Goal: Feedback & Contribution: Leave review/rating

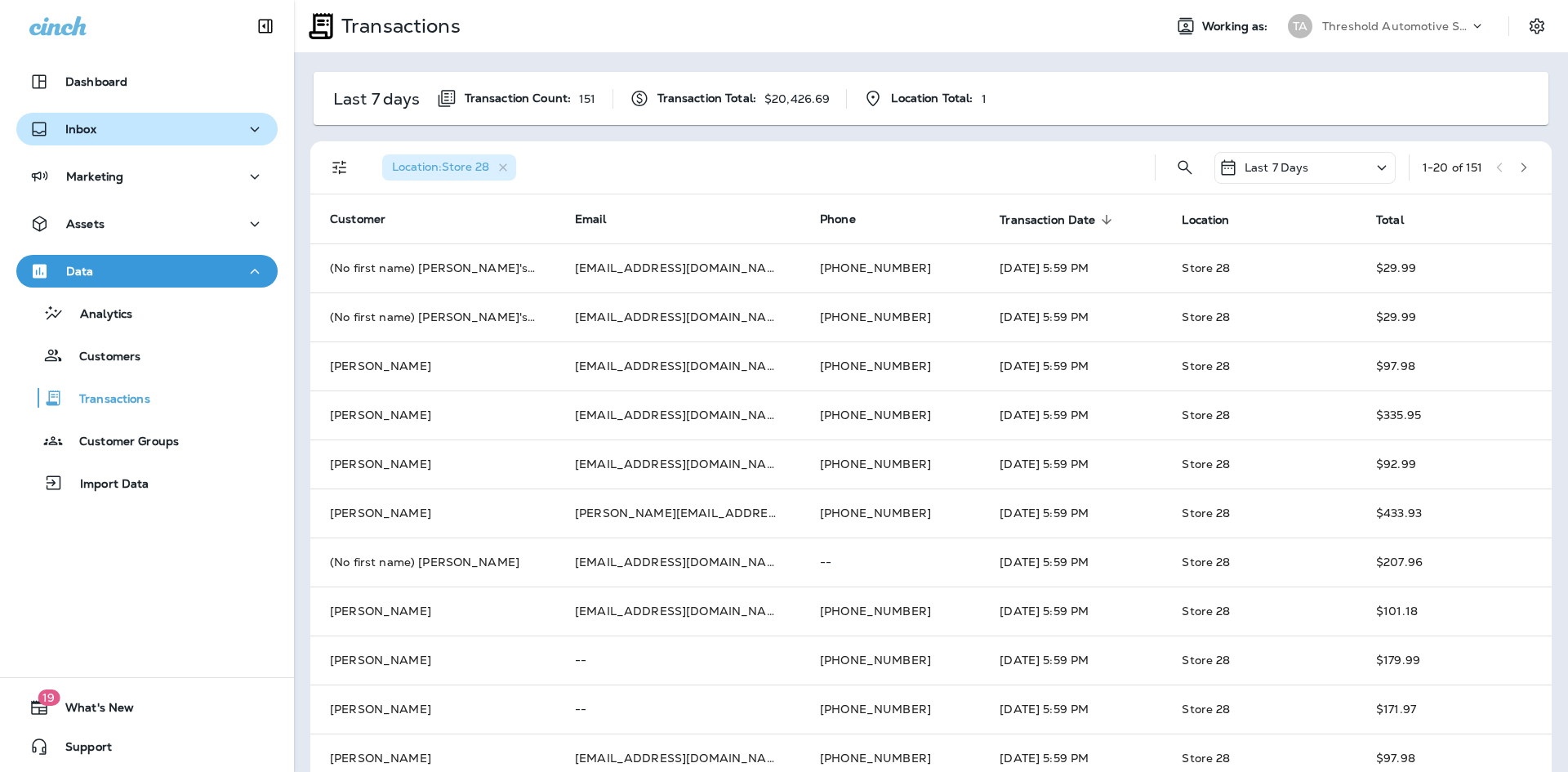
click at [119, 142] on button "Inbox" at bounding box center [147, 130] width 262 height 33
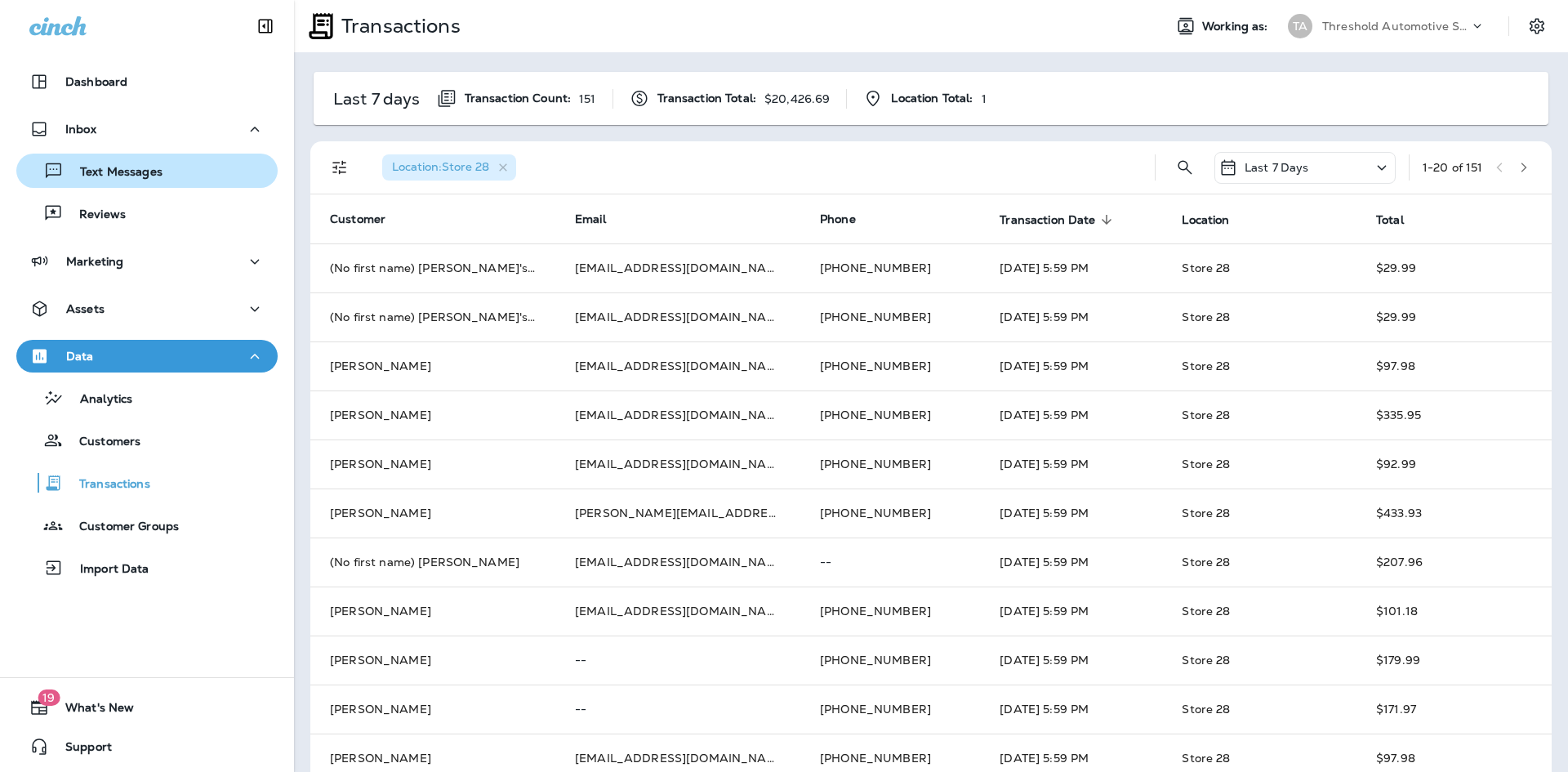
click at [113, 169] on p "Text Messages" at bounding box center [113, 173] width 98 height 16
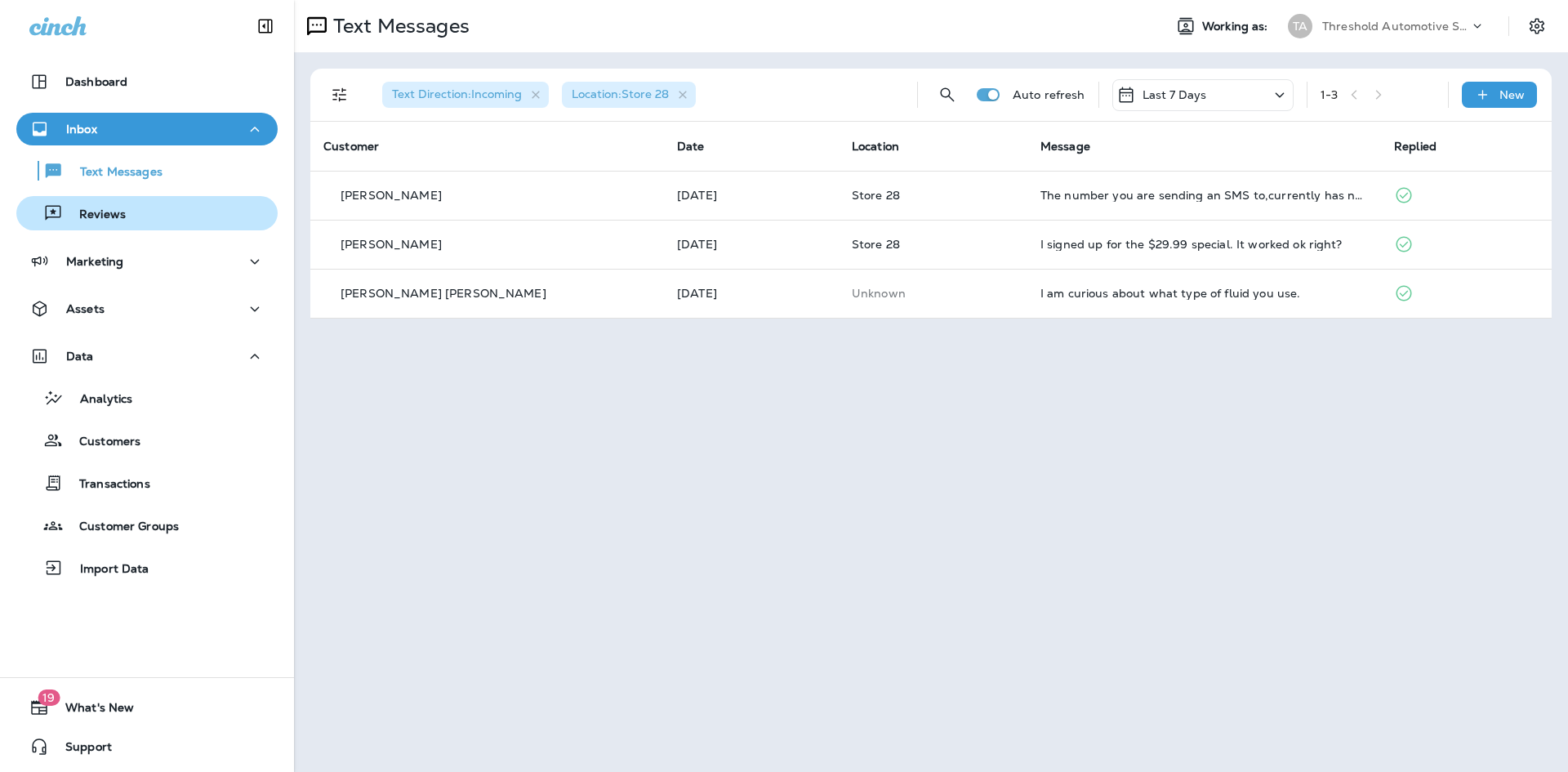
click at [173, 212] on div "Reviews" at bounding box center [147, 213] width 249 height 24
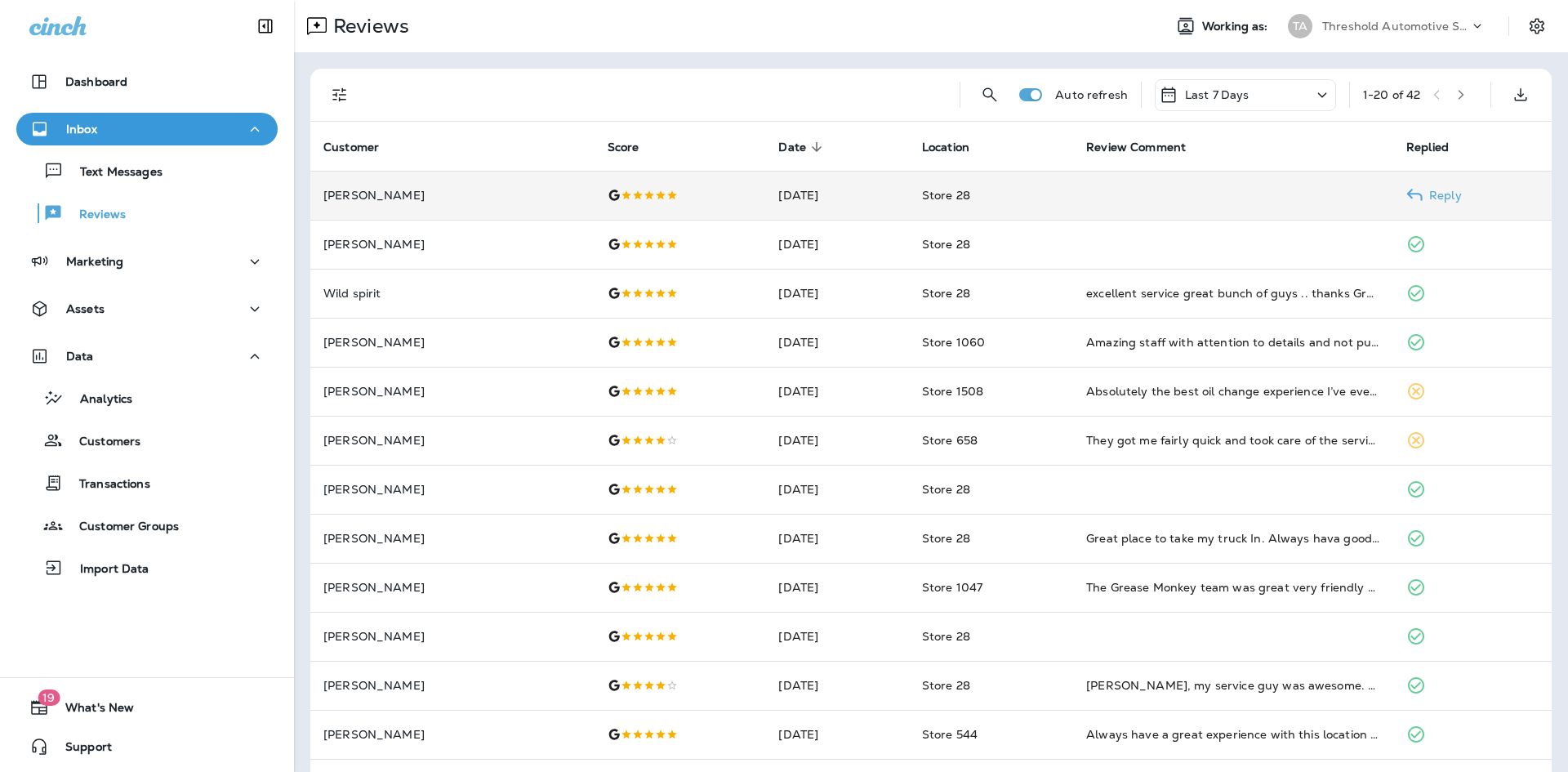
click at [1091, 186] on td at bounding box center [1233, 195] width 320 height 49
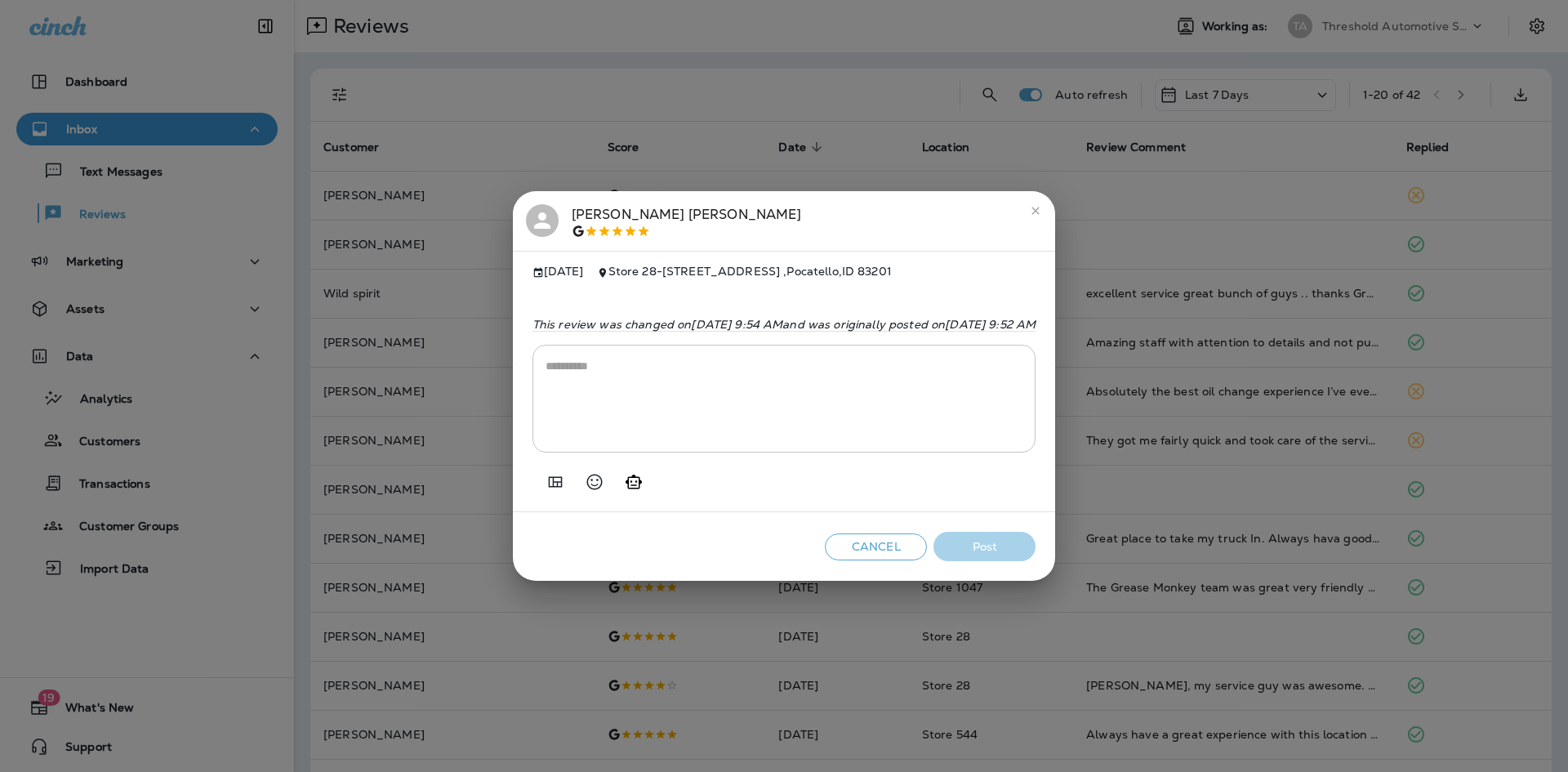
click at [585, 387] on textarea at bounding box center [784, 398] width 477 height 82
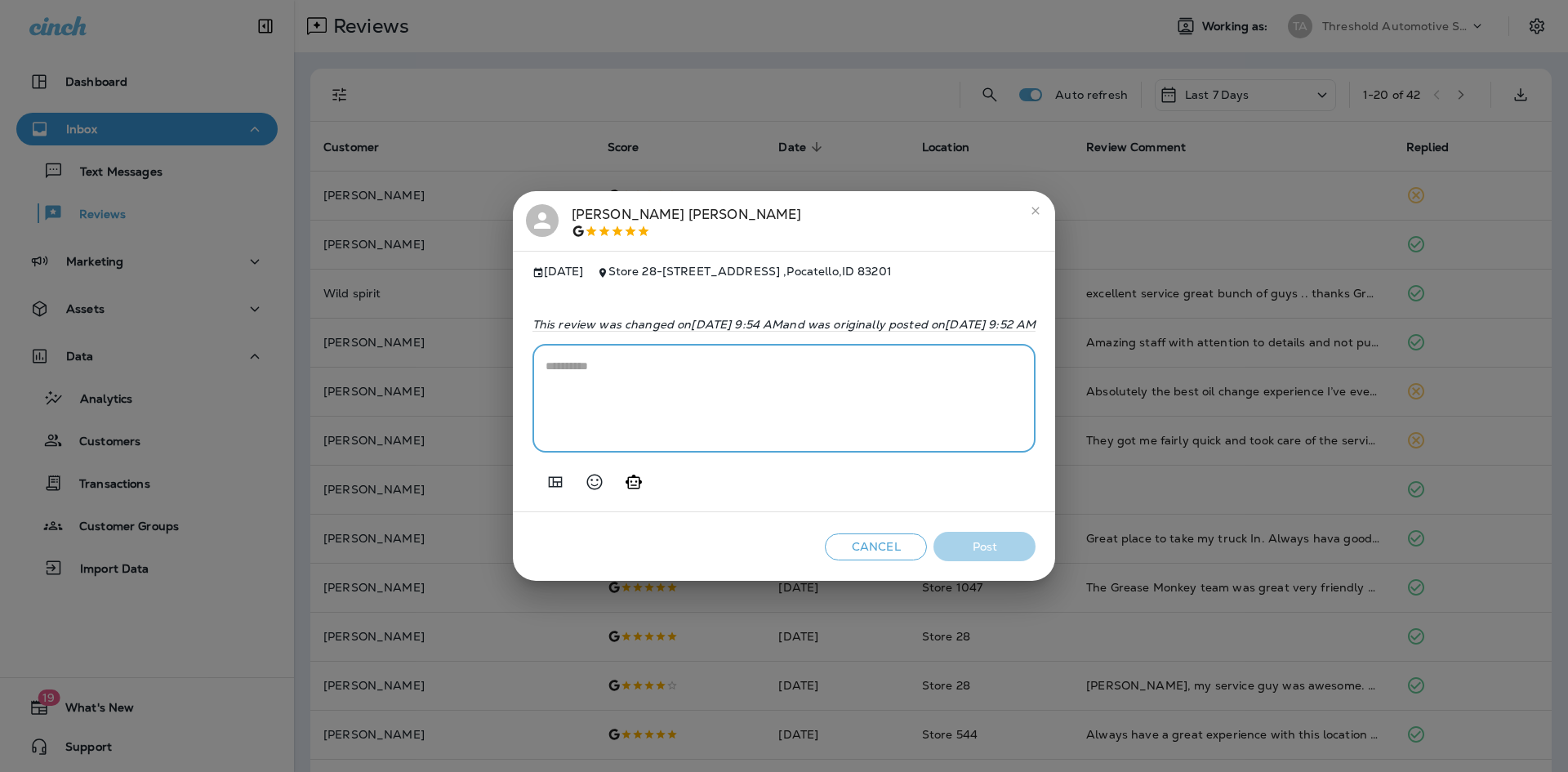
click at [624, 483] on icon "Generate AI response" at bounding box center [634, 482] width 20 height 20
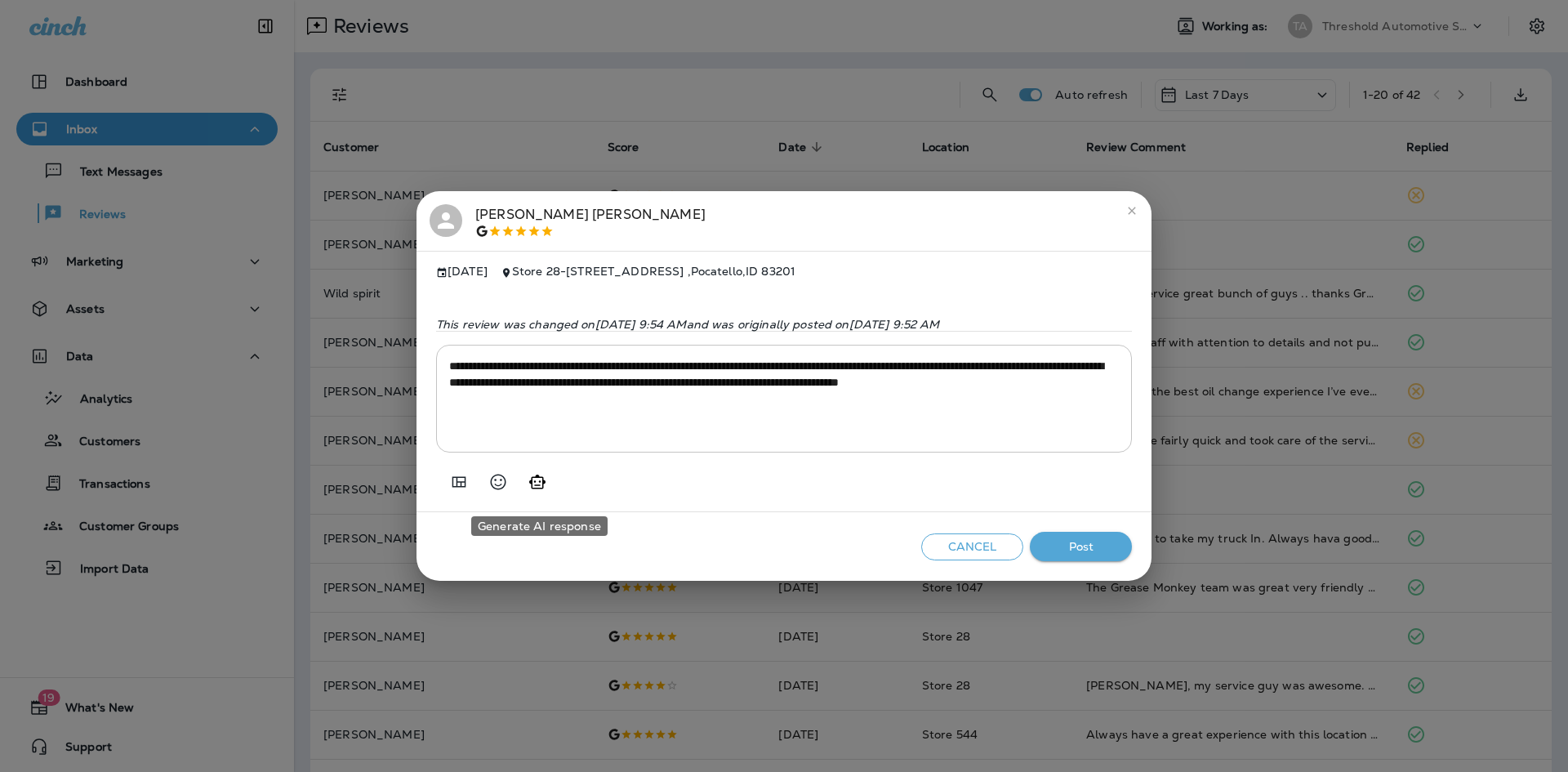
click at [548, 497] on button "Generate AI response" at bounding box center [537, 482] width 33 height 33
click at [542, 489] on icon "Generate AI response" at bounding box center [537, 481] width 16 height 14
type textarea "**********"
click at [1084, 552] on button "Post" at bounding box center [1081, 547] width 102 height 30
